Goal: Task Accomplishment & Management: Use online tool/utility

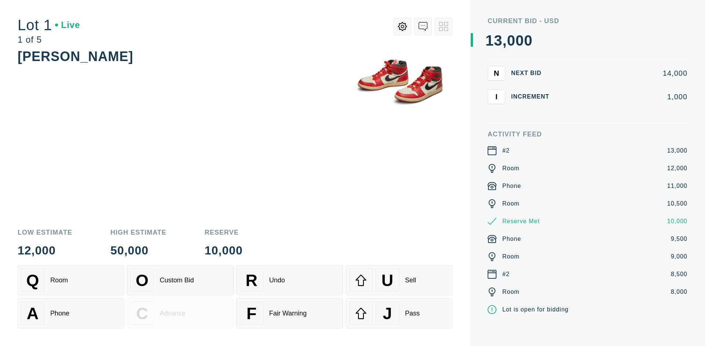
click at [71, 313] on div "A Phone" at bounding box center [71, 312] width 100 height 23
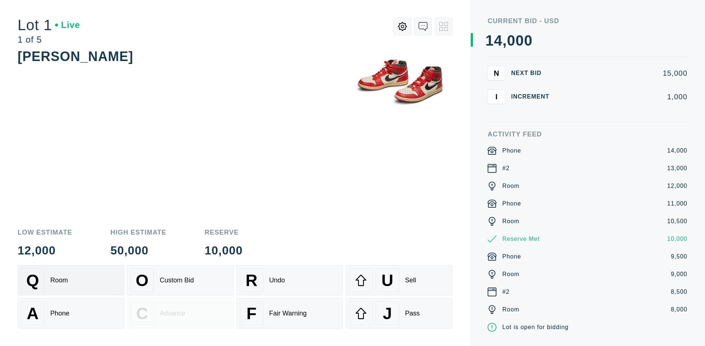
click at [71, 280] on div "Q Room" at bounding box center [71, 279] width 100 height 23
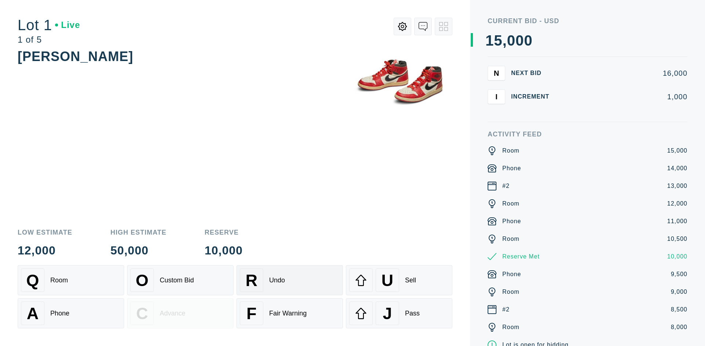
click at [290, 280] on div "R Undo" at bounding box center [290, 279] width 100 height 23
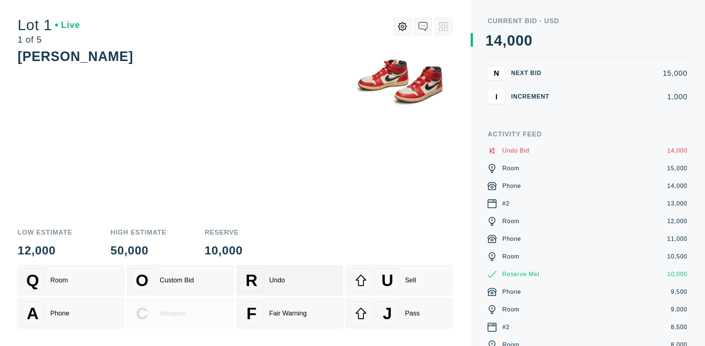
click at [71, 280] on div "Q Room" at bounding box center [71, 279] width 100 height 23
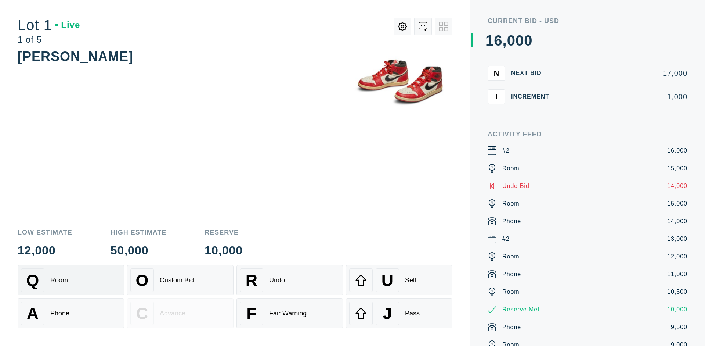
click at [71, 313] on div "A Phone" at bounding box center [71, 312] width 100 height 23
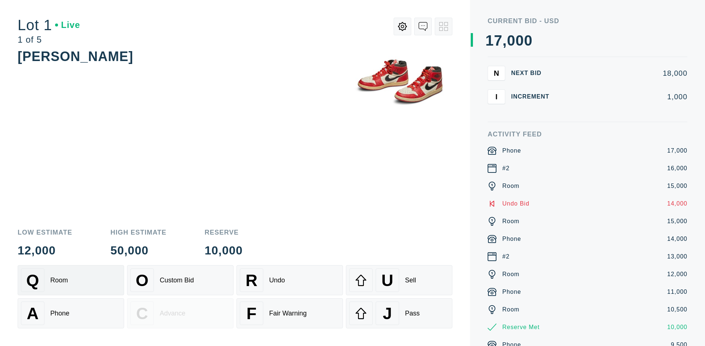
click at [71, 280] on div "Q Room" at bounding box center [71, 279] width 100 height 23
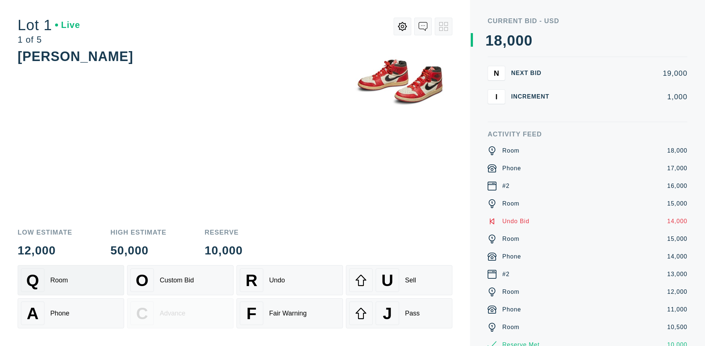
click at [290, 280] on div "R Undo" at bounding box center [290, 279] width 100 height 23
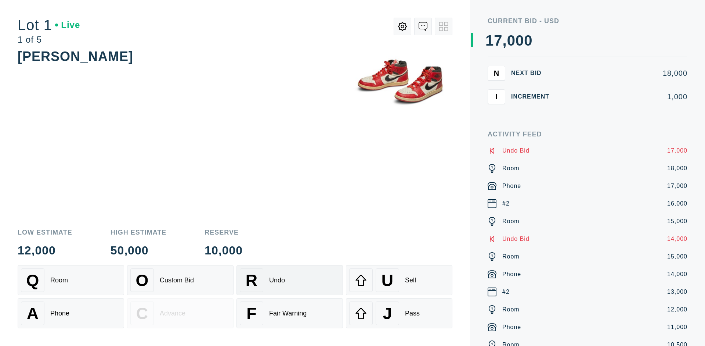
click at [399, 280] on div "U Sell" at bounding box center [399, 279] width 100 height 23
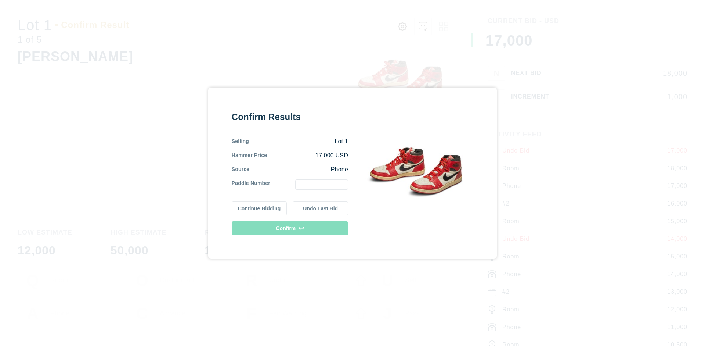
click at [260, 208] on button "Continue Bidding" at bounding box center [259, 208] width 55 height 14
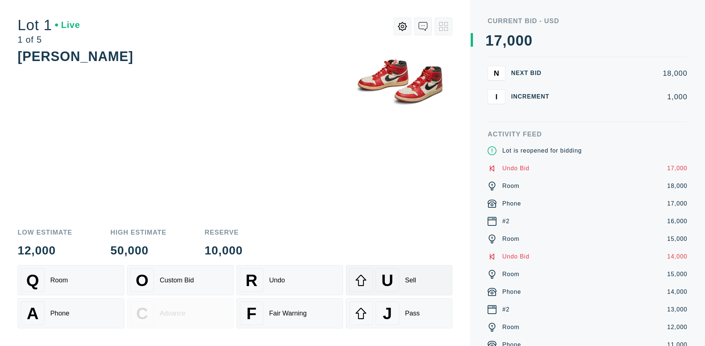
click at [399, 280] on div "U Sell" at bounding box center [399, 279] width 100 height 23
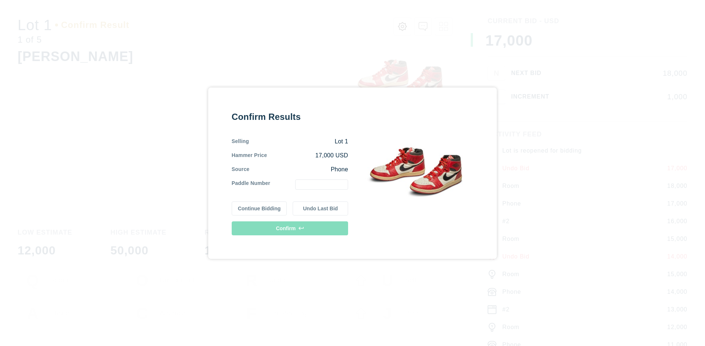
click at [321, 208] on button "Undo Last Bid" at bounding box center [320, 208] width 55 height 14
click at [260, 208] on button "Continue Bidding" at bounding box center [259, 208] width 55 height 14
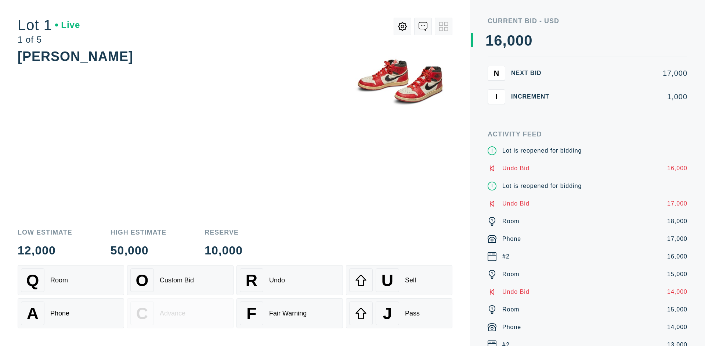
click at [399, 313] on div "J Pass" at bounding box center [399, 312] width 100 height 23
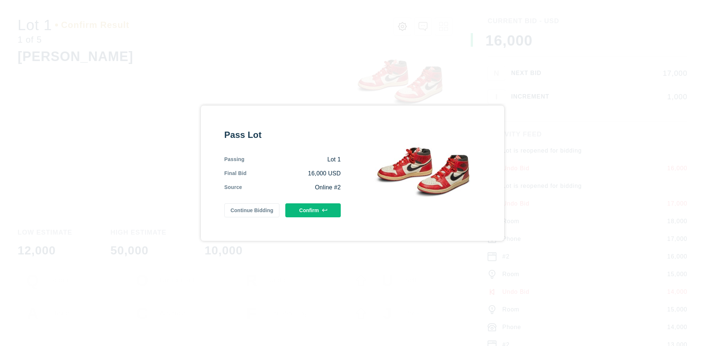
click at [313, 210] on button "Confirm" at bounding box center [312, 210] width 55 height 14
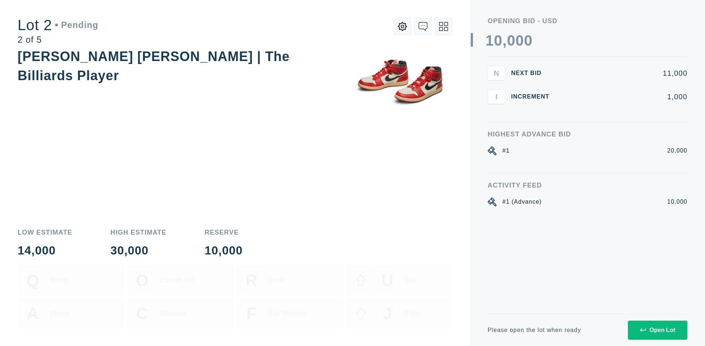
click at [657, 329] on div "Open Lot" at bounding box center [657, 329] width 35 height 7
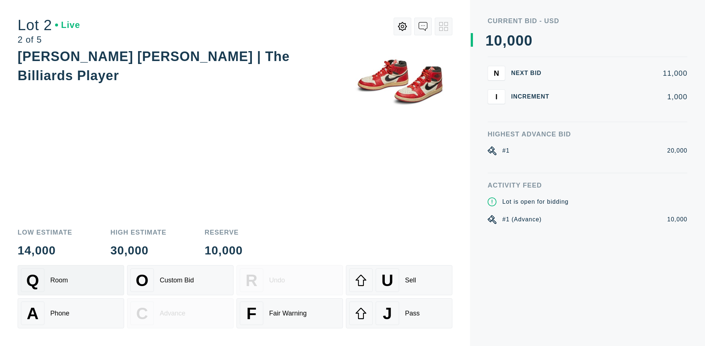
click at [71, 280] on div "Q Room" at bounding box center [71, 279] width 100 height 23
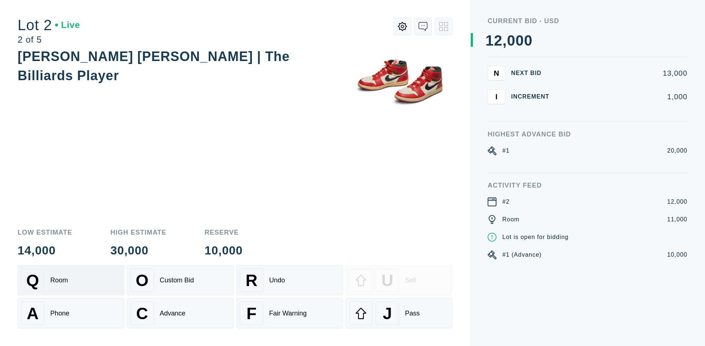
click at [180, 313] on div "Advance" at bounding box center [173, 313] width 26 height 8
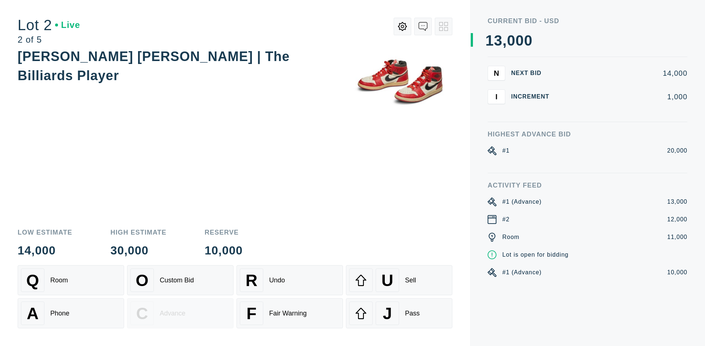
click at [399, 280] on div "U Sell" at bounding box center [399, 279] width 100 height 23
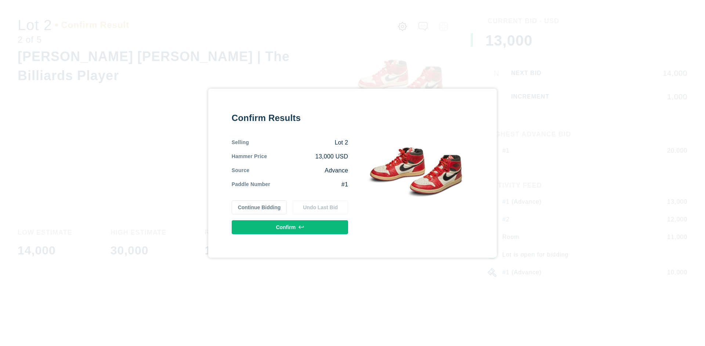
click at [290, 227] on button "Confirm" at bounding box center [290, 227] width 116 height 14
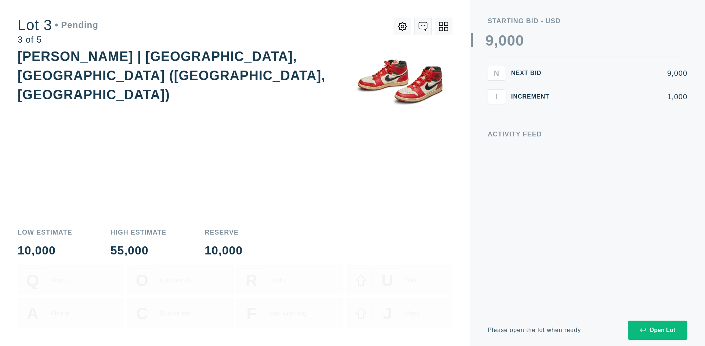
click at [657, 329] on div "Open Lot" at bounding box center [657, 329] width 35 height 7
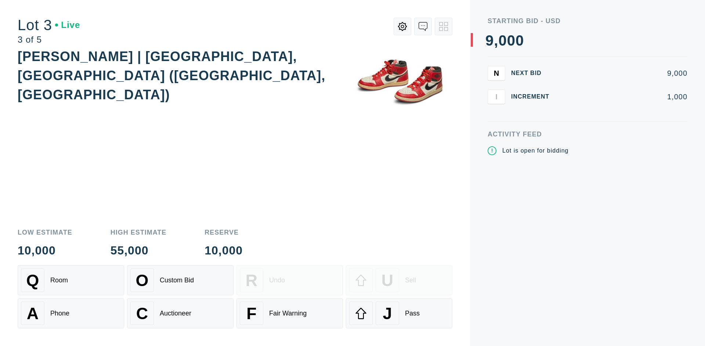
click at [399, 313] on div "J Pass" at bounding box center [399, 312] width 100 height 23
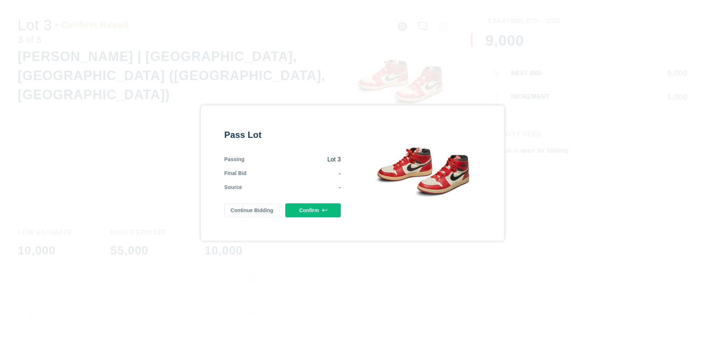
click at [313, 210] on button "Confirm" at bounding box center [312, 210] width 55 height 14
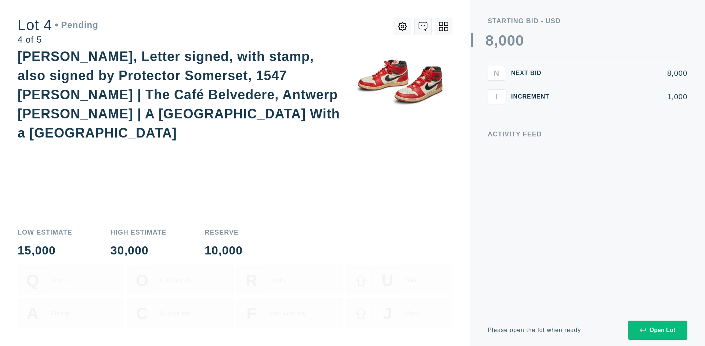
click at [657, 329] on div "Open Lot" at bounding box center [657, 329] width 35 height 7
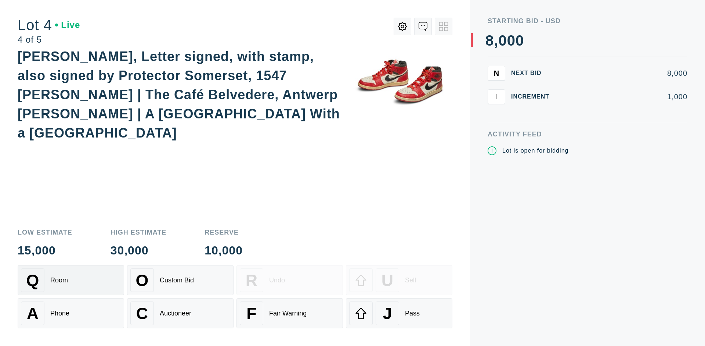
click at [71, 280] on div "Q Room" at bounding box center [71, 279] width 100 height 23
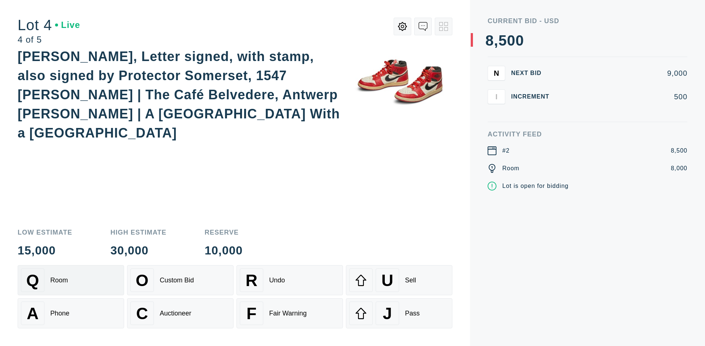
click at [180, 313] on div "Auctioneer" at bounding box center [176, 313] width 32 height 8
click at [399, 313] on div "J Pass" at bounding box center [399, 312] width 100 height 23
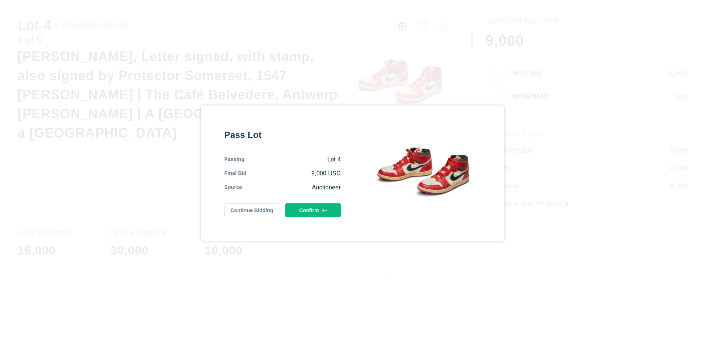
click at [313, 210] on button "Confirm" at bounding box center [312, 210] width 55 height 14
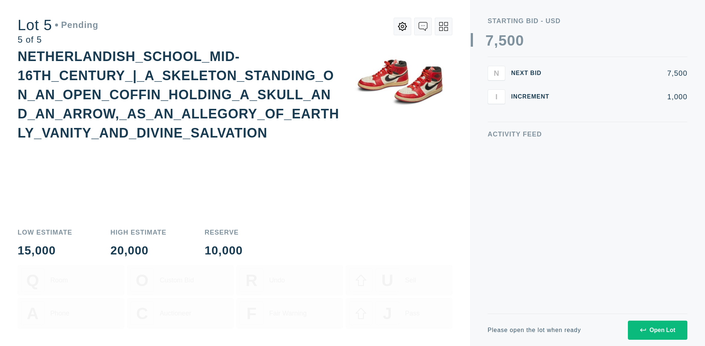
click at [657, 329] on div "Open Lot" at bounding box center [657, 329] width 35 height 7
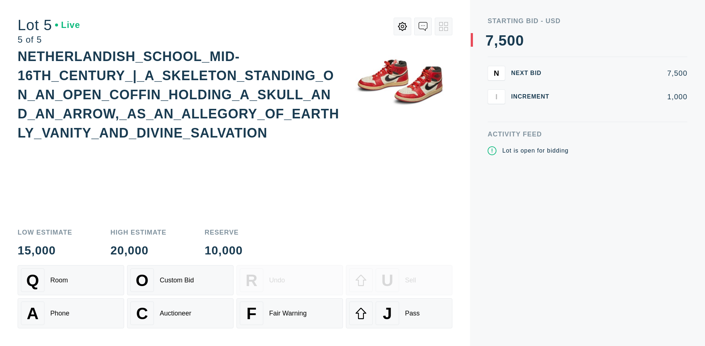
click at [71, 280] on div "Q Room" at bounding box center [71, 279] width 100 height 23
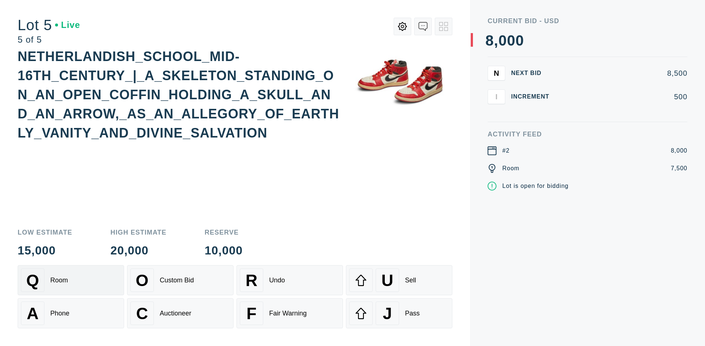
click at [71, 280] on div "Q Room" at bounding box center [71, 279] width 100 height 23
click at [399, 280] on div "U Sell" at bounding box center [399, 279] width 100 height 23
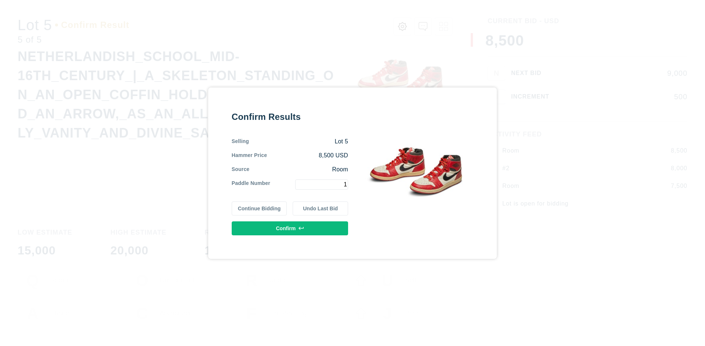
type input "1"
click at [290, 228] on button "Confirm" at bounding box center [290, 228] width 116 height 14
